Goal: Check status: Check status

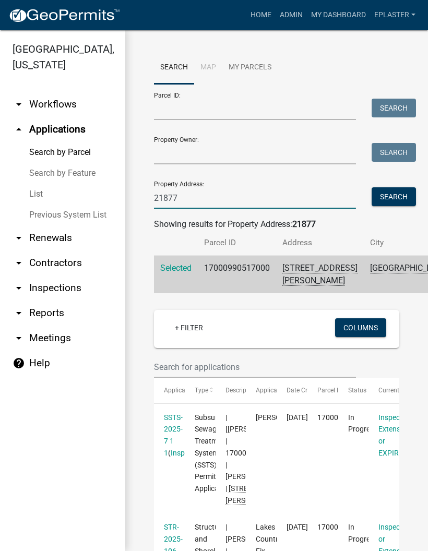
click at [278, 198] on input "21877" at bounding box center [255, 197] width 202 height 21
type input "2"
click at [228, 99] on input "Parcel ID:" at bounding box center [255, 109] width 202 height 21
click at [230, 202] on input "Property Address:" at bounding box center [255, 197] width 202 height 21
type input "46432"
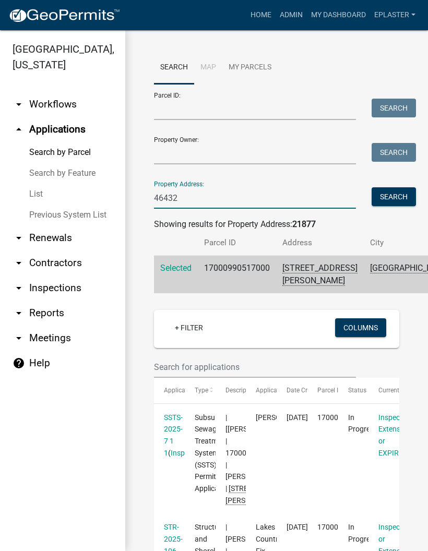
click at [413, 206] on button "Search" at bounding box center [394, 196] width 44 height 19
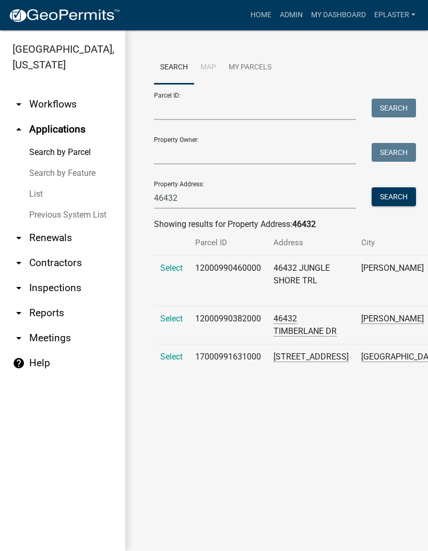
click at [166, 362] on span "Select" at bounding box center [171, 357] width 22 height 10
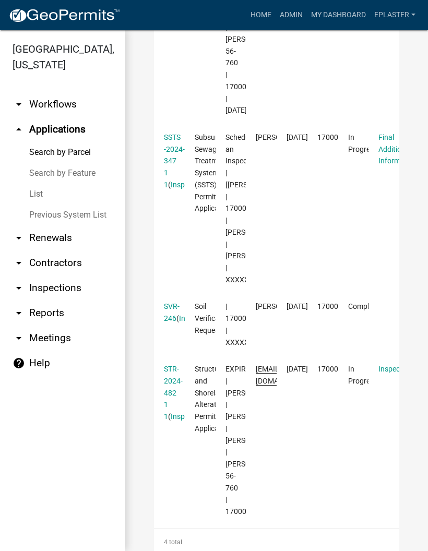
scroll to position [227, 0]
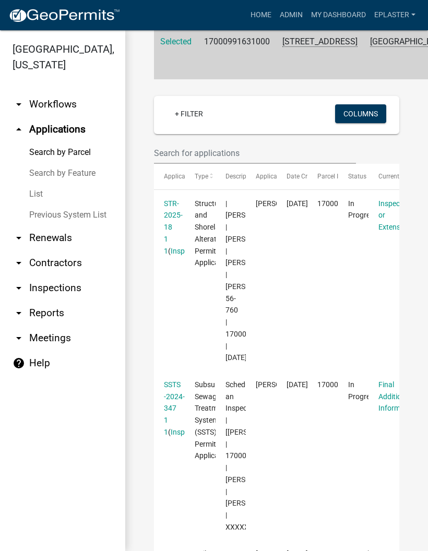
click at [171, 243] on link "STR-2025-18 1 1" at bounding box center [173, 227] width 19 height 56
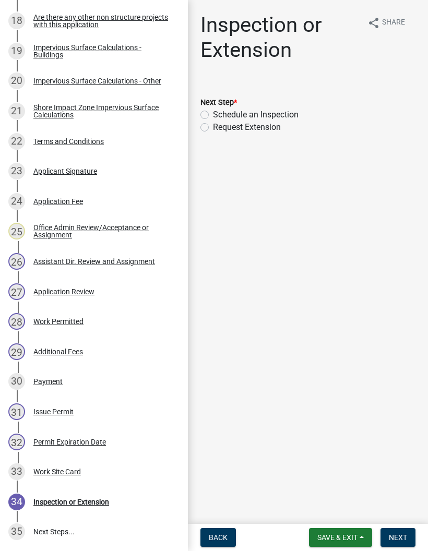
scroll to position [775, 0]
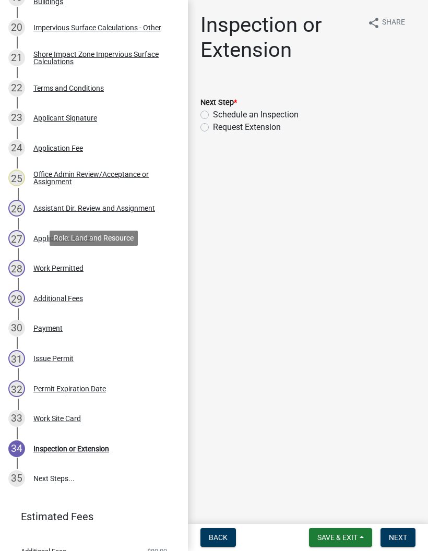
click at [114, 260] on div "28 Work Permitted" at bounding box center [89, 268] width 163 height 17
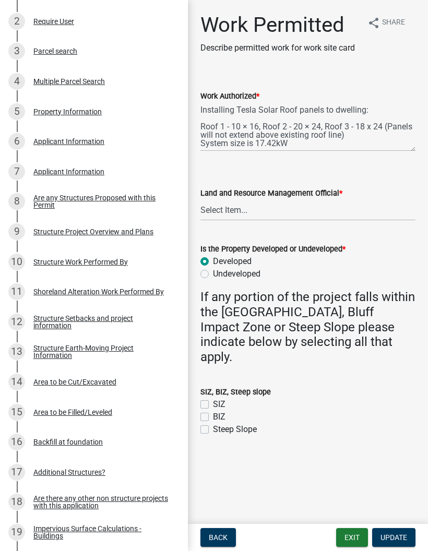
scroll to position [242, 0]
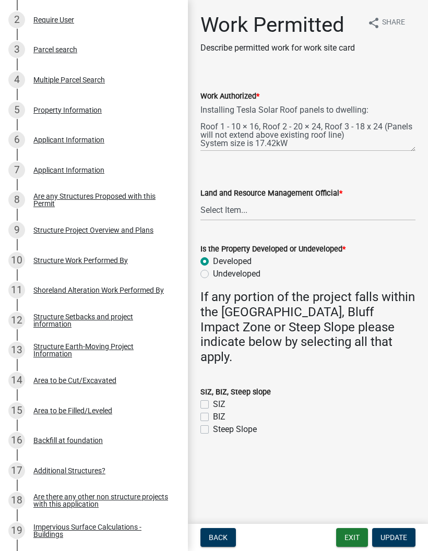
click at [137, 223] on div "9 Structure Project Overview and Plans" at bounding box center [89, 230] width 163 height 17
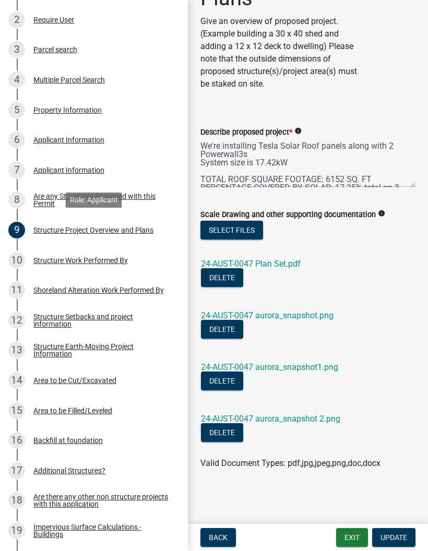
scroll to position [77, 0]
click at [279, 266] on link "24-AUST-0047 Plan Set.pdf" at bounding box center [251, 264] width 100 height 10
click at [353, 533] on button "Exit" at bounding box center [352, 537] width 32 height 19
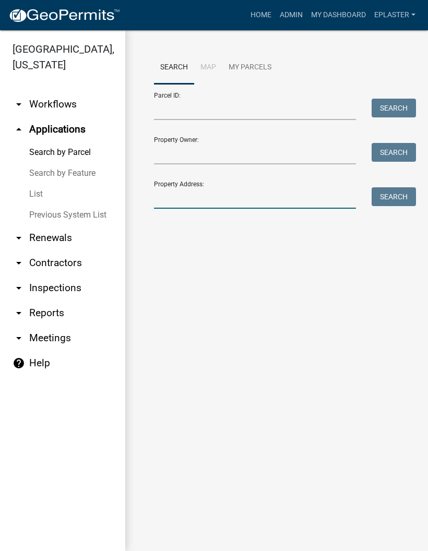
click at [221, 198] on input "Property Address:" at bounding box center [255, 197] width 202 height 21
click at [396, 193] on button "Search" at bounding box center [394, 196] width 44 height 19
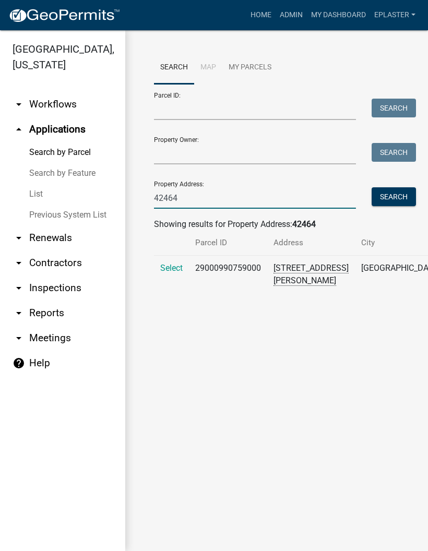
click at [256, 208] on input "42464" at bounding box center [255, 197] width 202 height 21
click at [405, 200] on button "Search" at bounding box center [394, 196] width 44 height 19
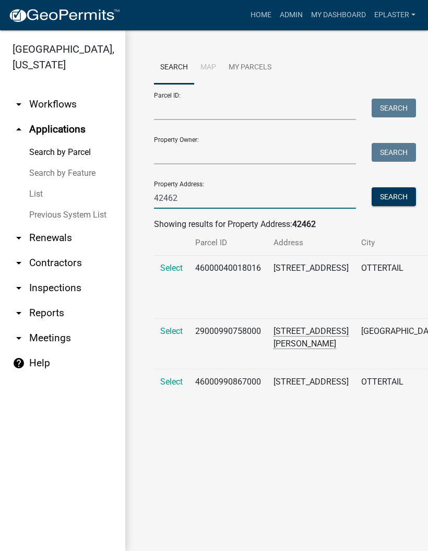
click at [229, 205] on input "42462" at bounding box center [255, 197] width 202 height 21
type input "4"
type input "46432"
click at [401, 193] on button "Search" at bounding box center [394, 196] width 44 height 19
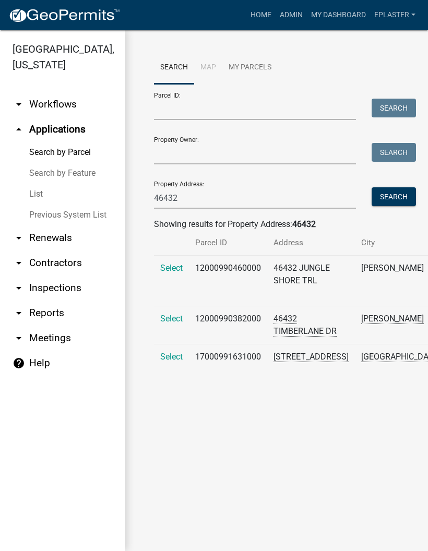
click at [164, 362] on span "Select" at bounding box center [171, 357] width 22 height 10
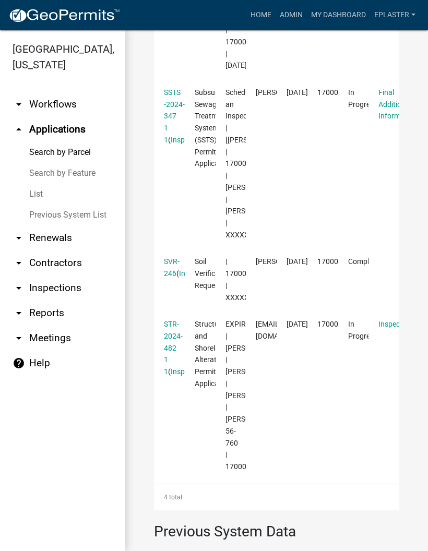
scroll to position [553, 0]
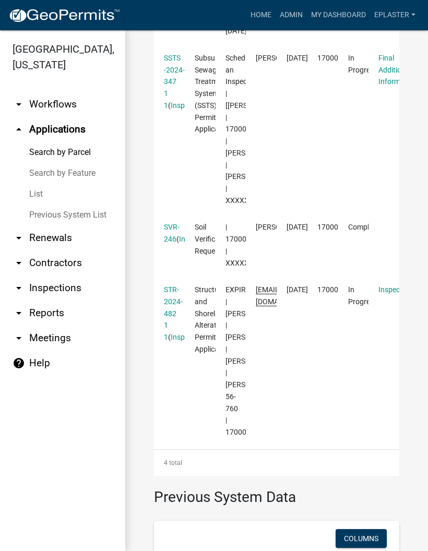
click at [173, 341] on link "STR-2024-482 1 1" at bounding box center [173, 314] width 19 height 56
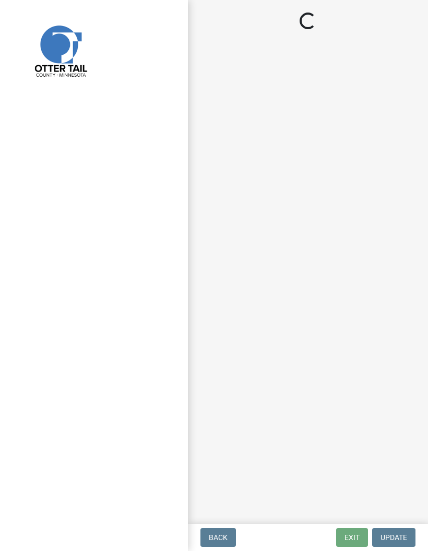
select select "710d5f49-2663-4e73-9718-d0c4e189f5ed"
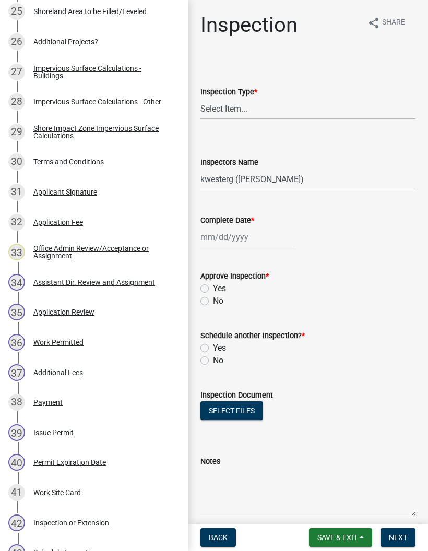
scroll to position [940, 0]
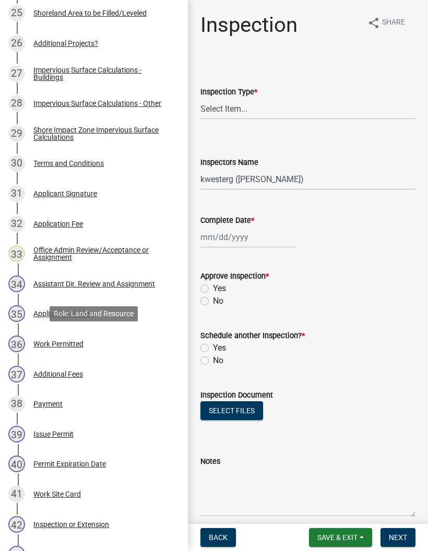
click at [132, 346] on div "36 Work Permitted" at bounding box center [89, 344] width 163 height 17
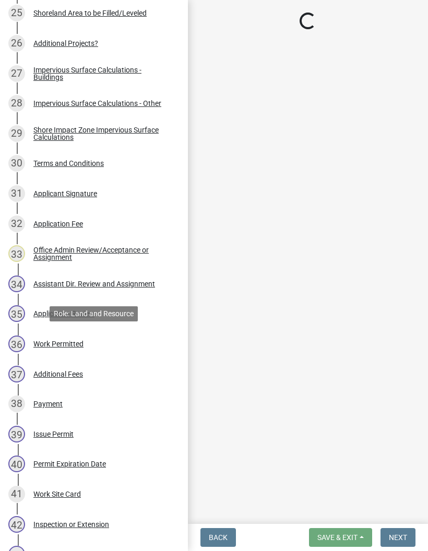
select select "f66be788-4dd6-459d-a9ec-6d83f4dfb709"
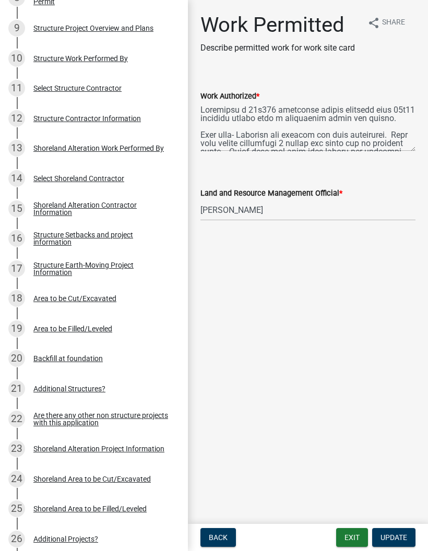
scroll to position [438, 0]
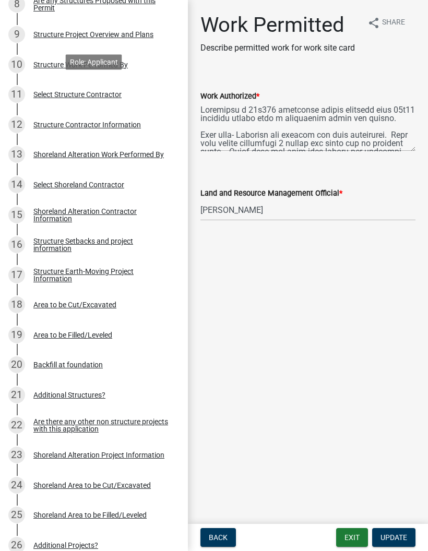
click at [149, 28] on div "9 Structure Project Overview and Plans" at bounding box center [89, 34] width 163 height 17
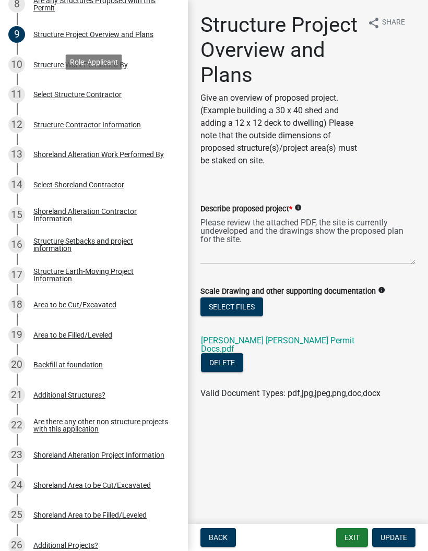
click at [330, 341] on link "[PERSON_NAME] [PERSON_NAME] Permit Docs.pdf" at bounding box center [277, 345] width 153 height 18
